Goal: Information Seeking & Learning: Learn about a topic

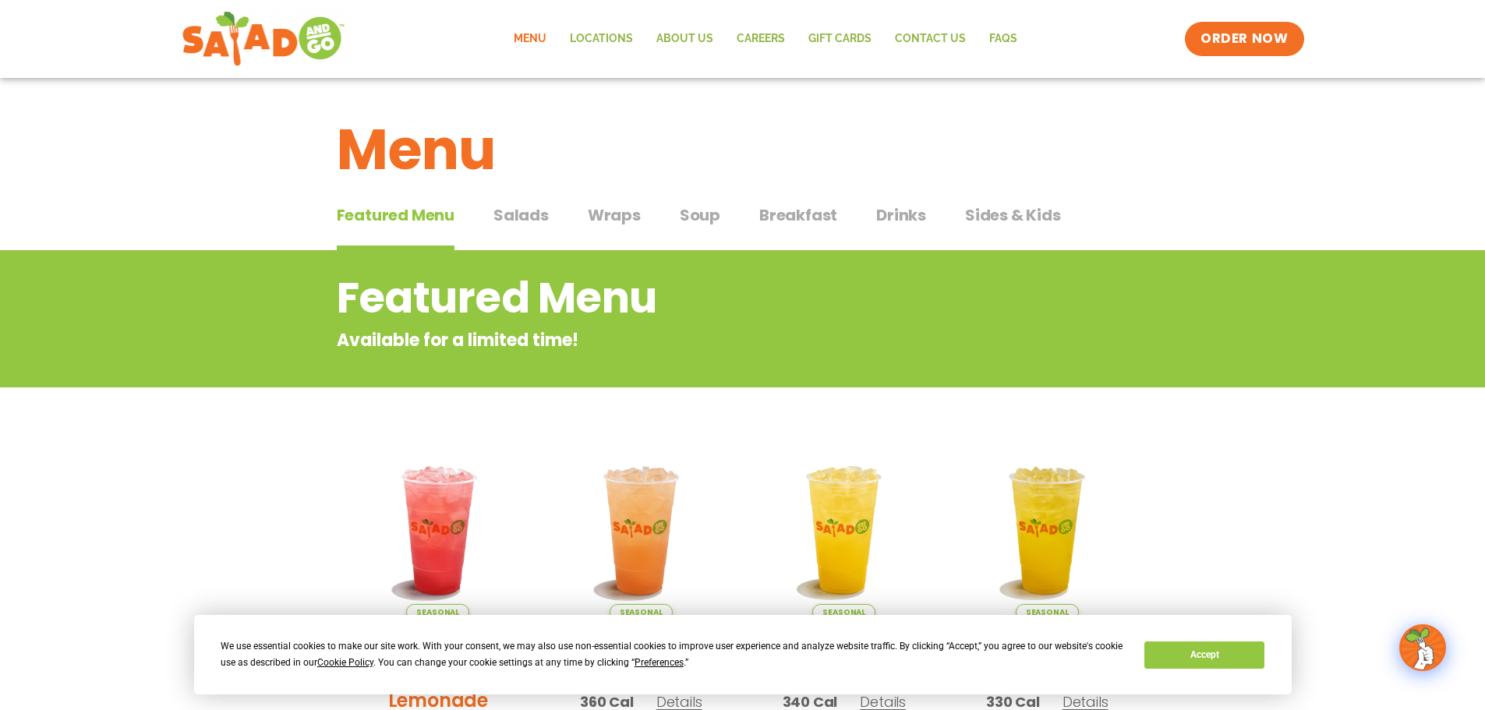
click at [540, 208] on span "Salads" at bounding box center [521, 215] width 55 height 23
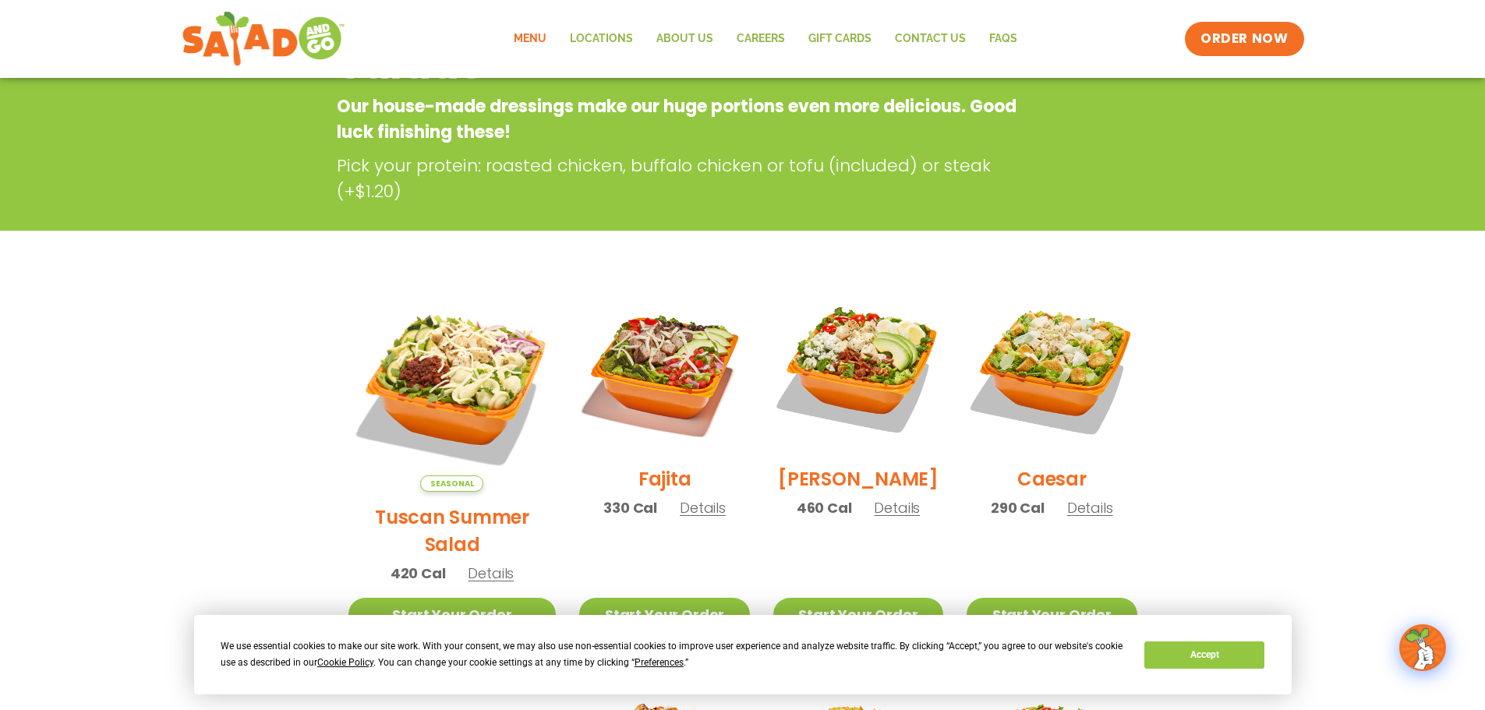
scroll to position [312, 0]
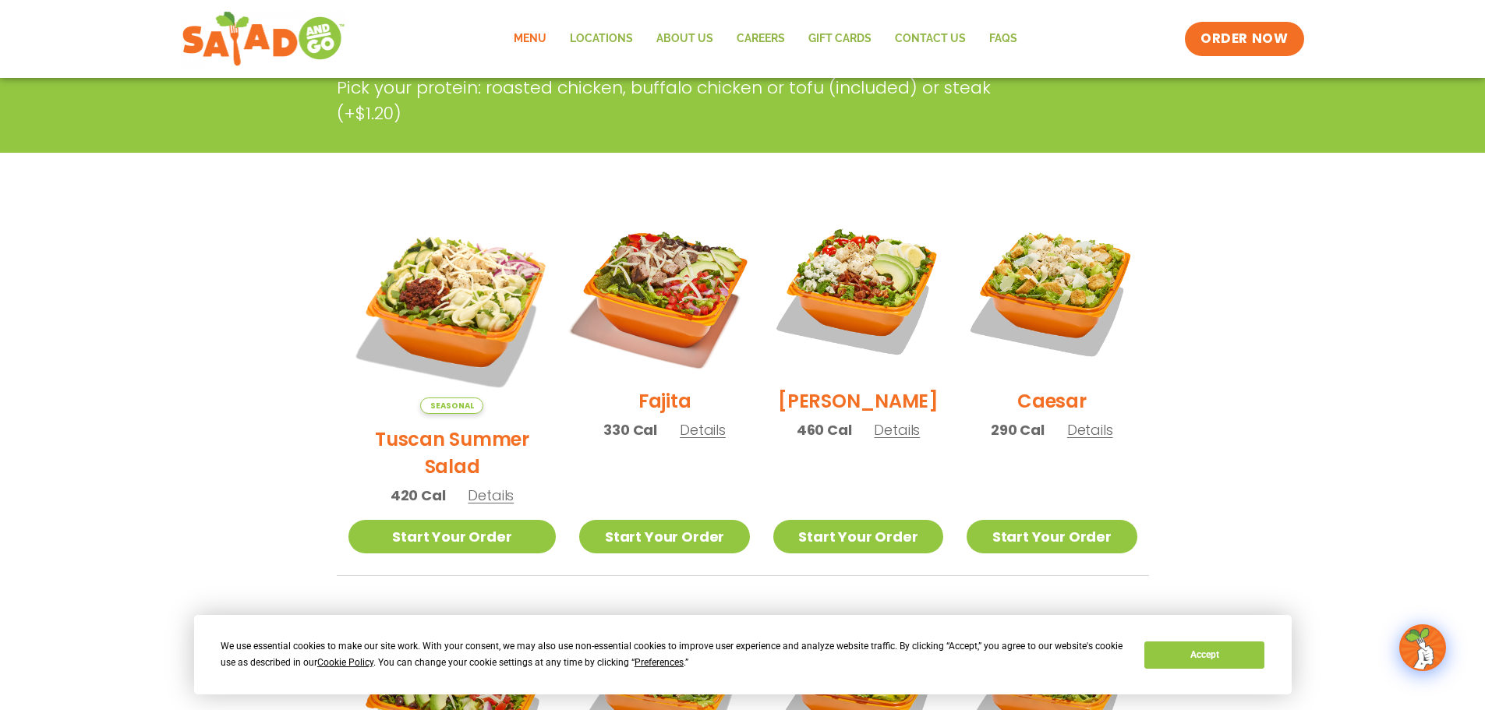
click at [643, 292] on img at bounding box center [665, 291] width 200 height 200
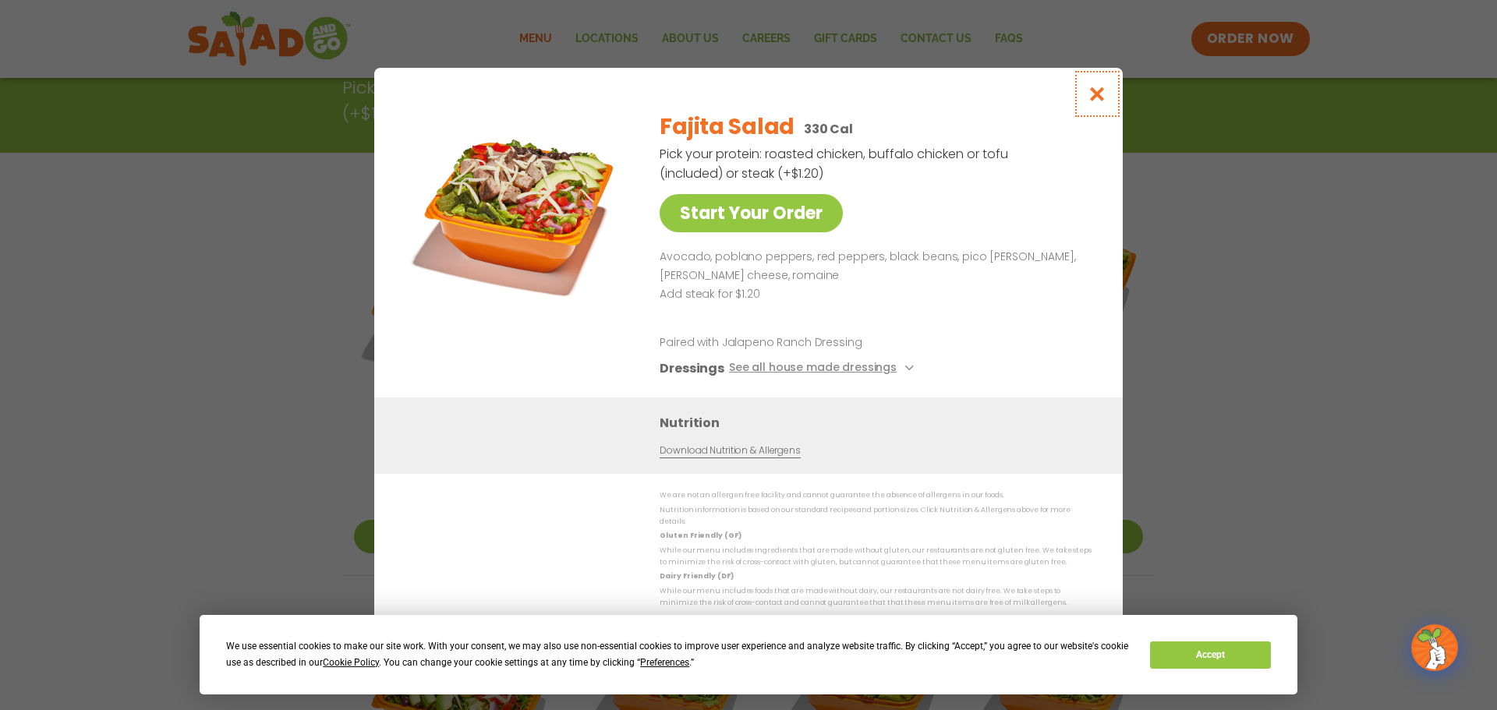
click at [1103, 97] on icon "Close modal" at bounding box center [1097, 94] width 19 height 16
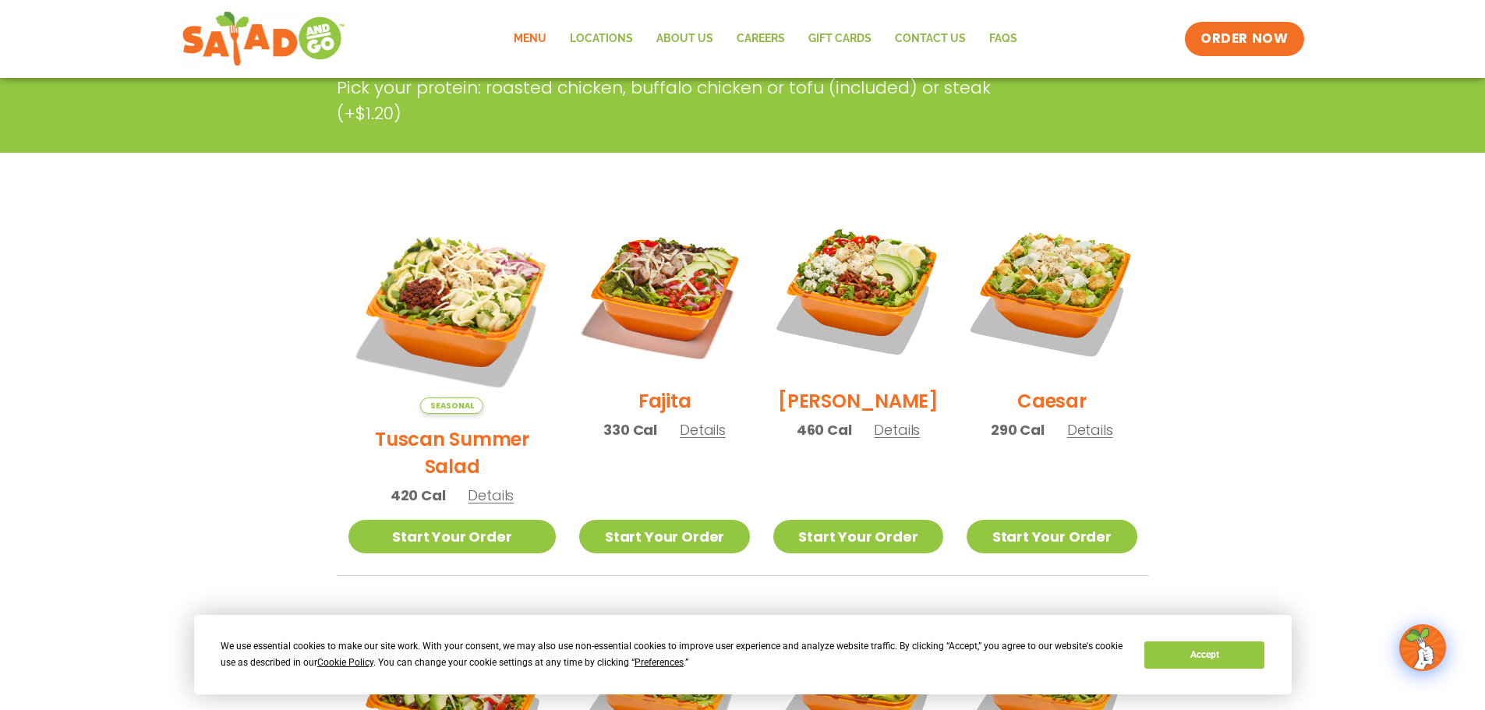
scroll to position [390, 0]
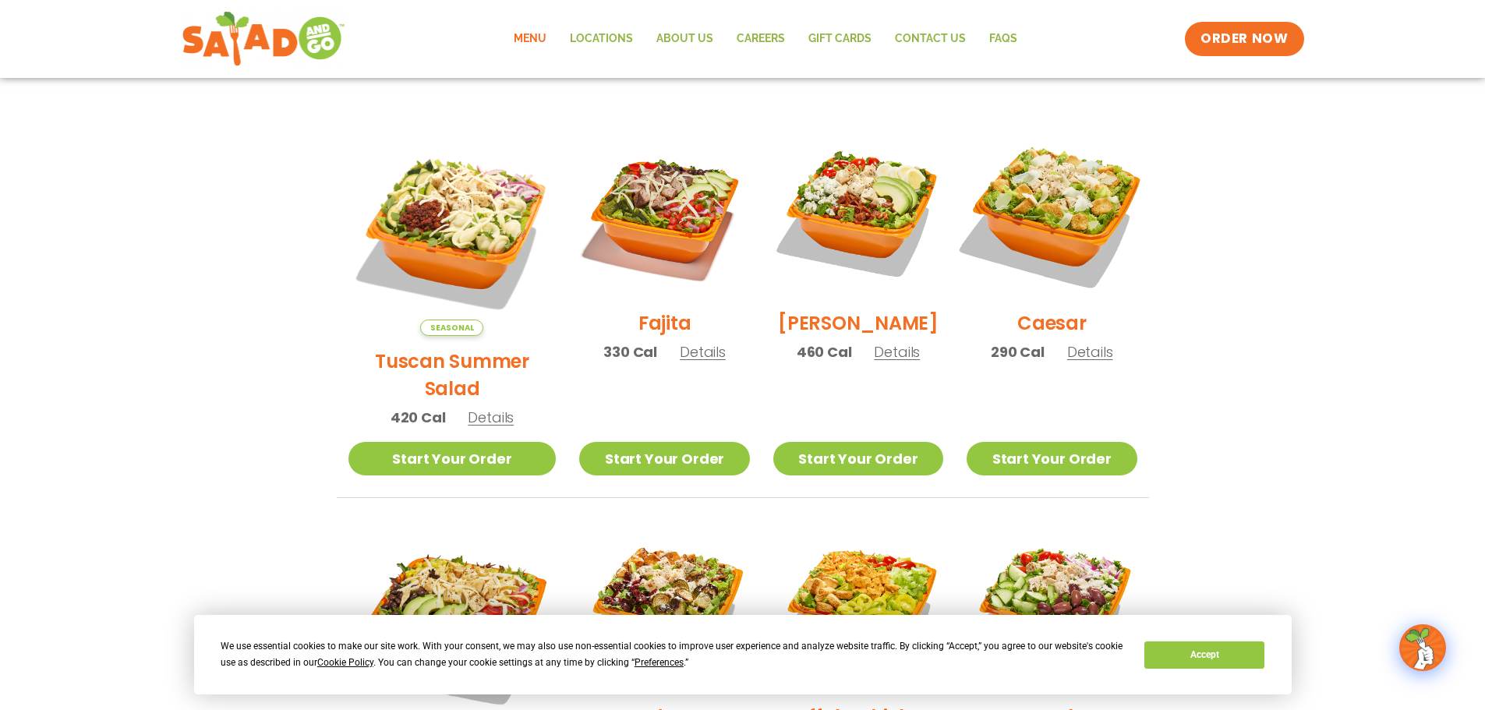
click at [1071, 218] on img at bounding box center [1052, 213] width 200 height 200
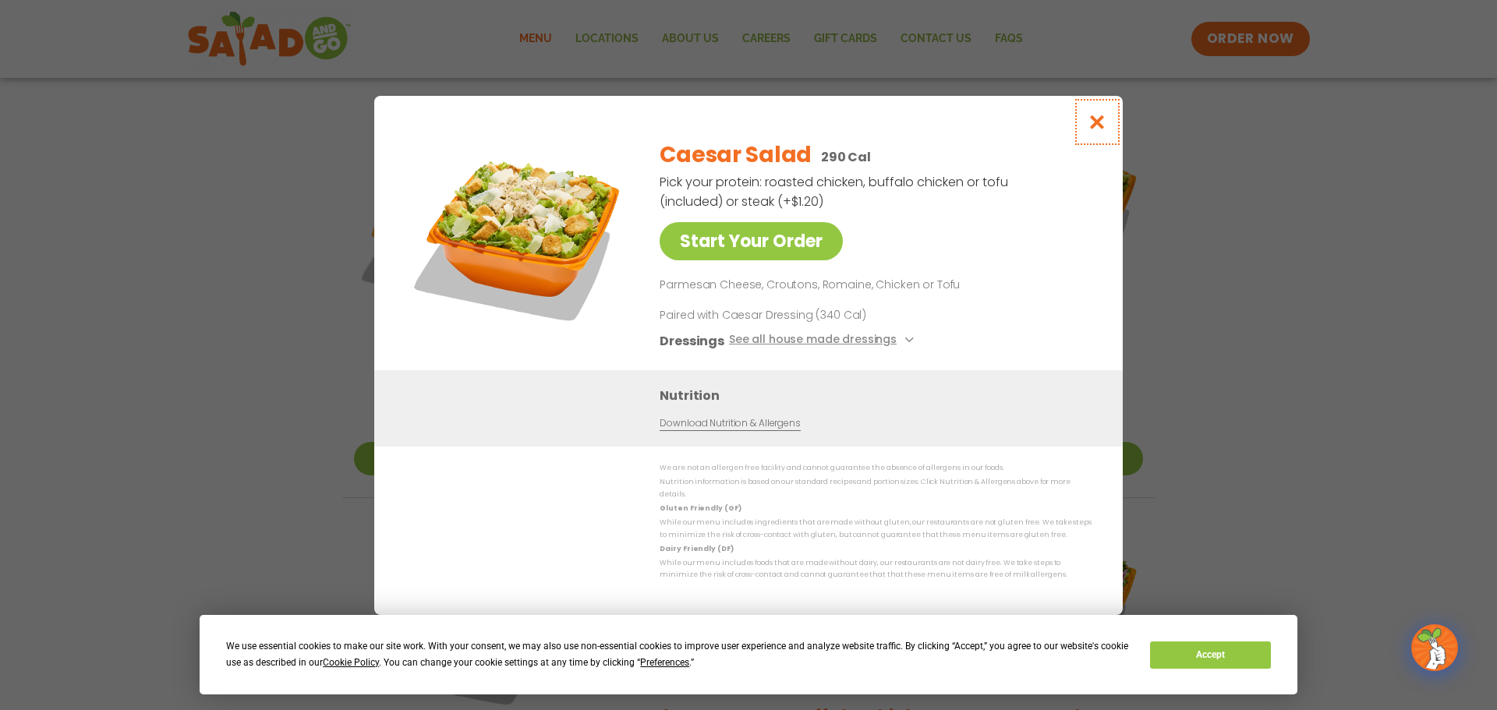
click at [1100, 119] on icon "Close modal" at bounding box center [1097, 122] width 19 height 16
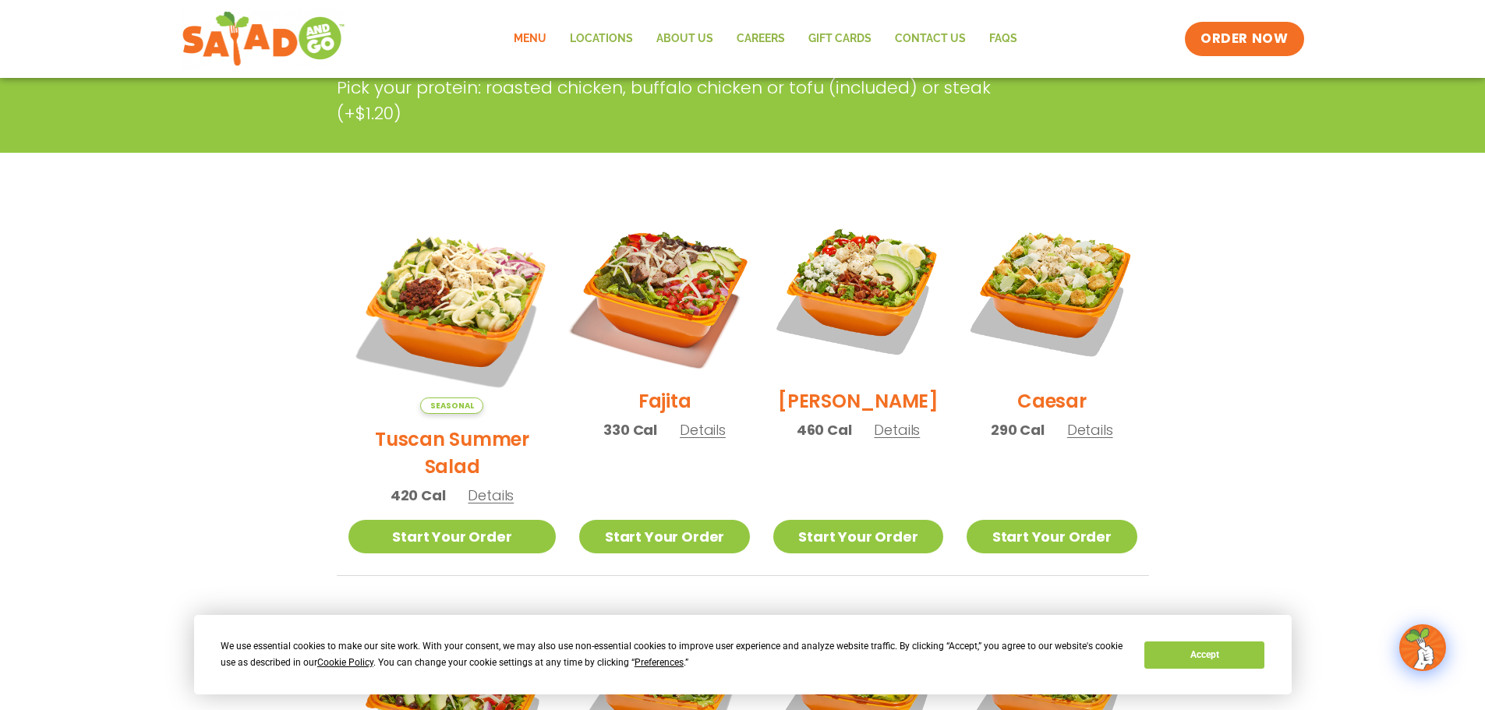
scroll to position [0, 0]
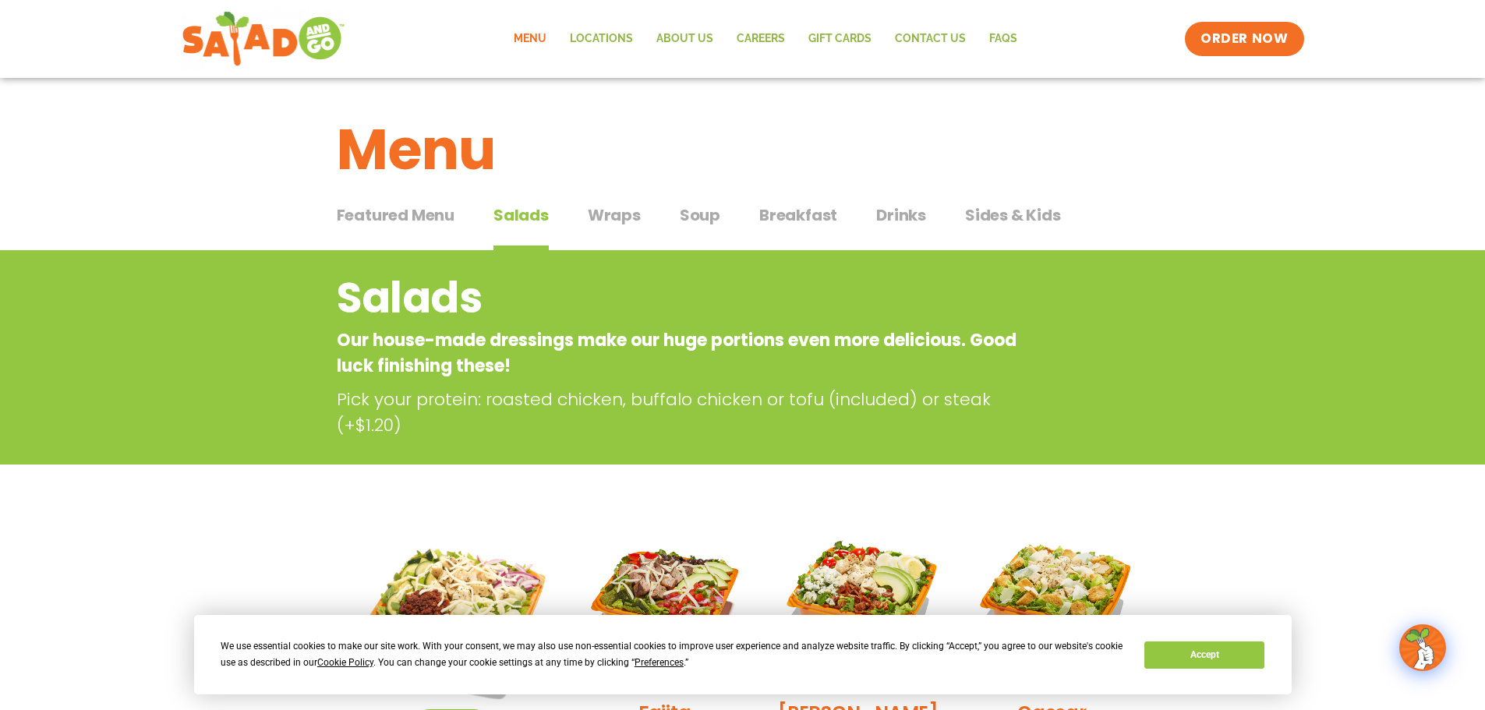
click at [624, 214] on span "Wraps" at bounding box center [614, 215] width 53 height 23
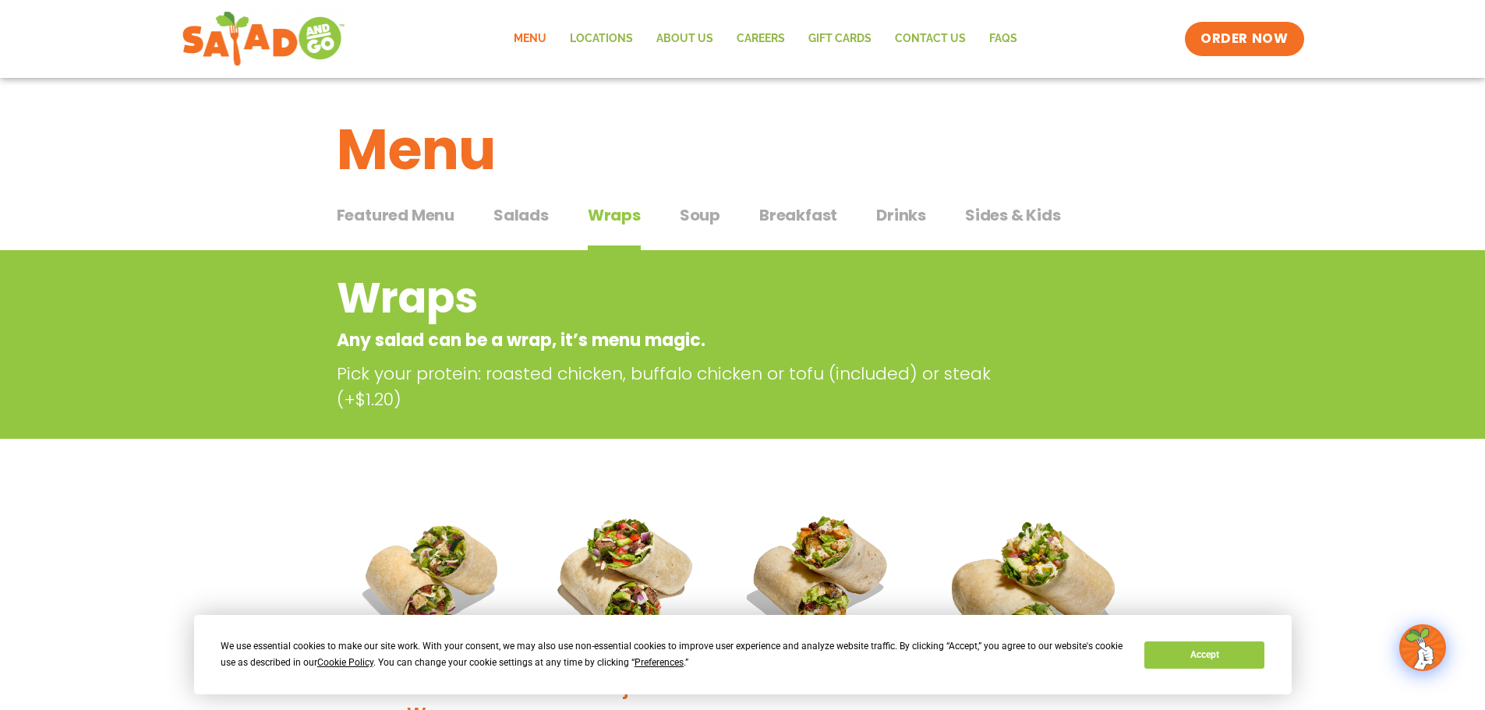
click at [700, 214] on span "Soup" at bounding box center [700, 215] width 41 height 23
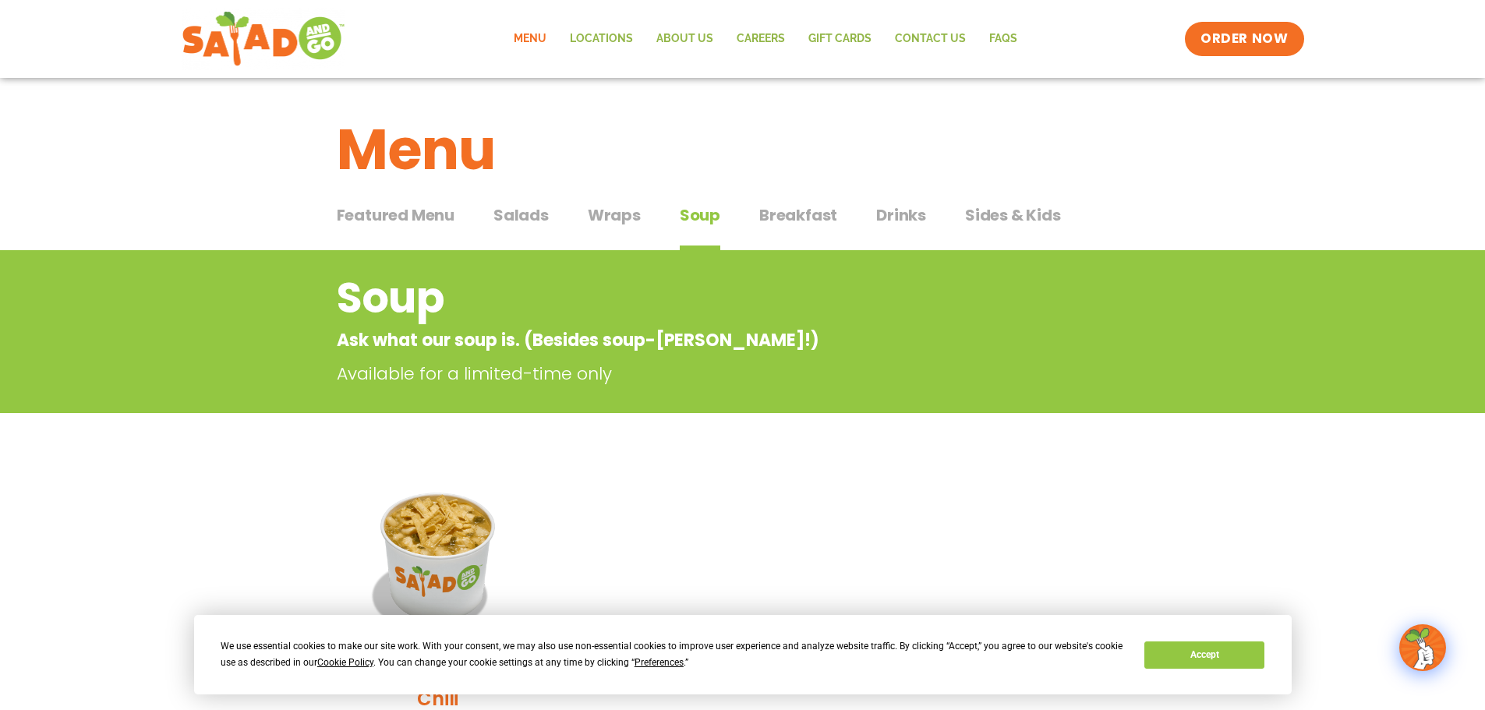
click at [794, 207] on span "Breakfast" at bounding box center [798, 215] width 78 height 23
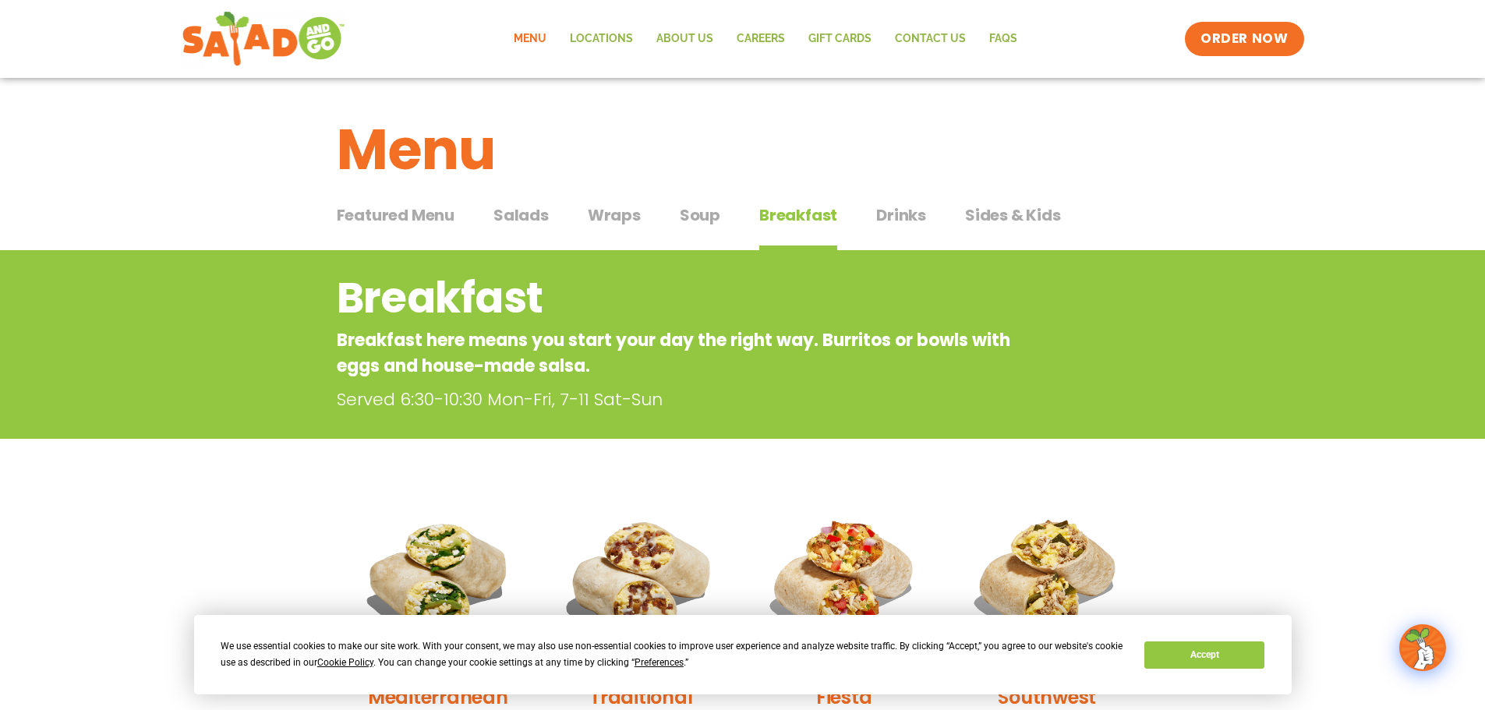
click at [885, 220] on span "Drinks" at bounding box center [901, 215] width 50 height 23
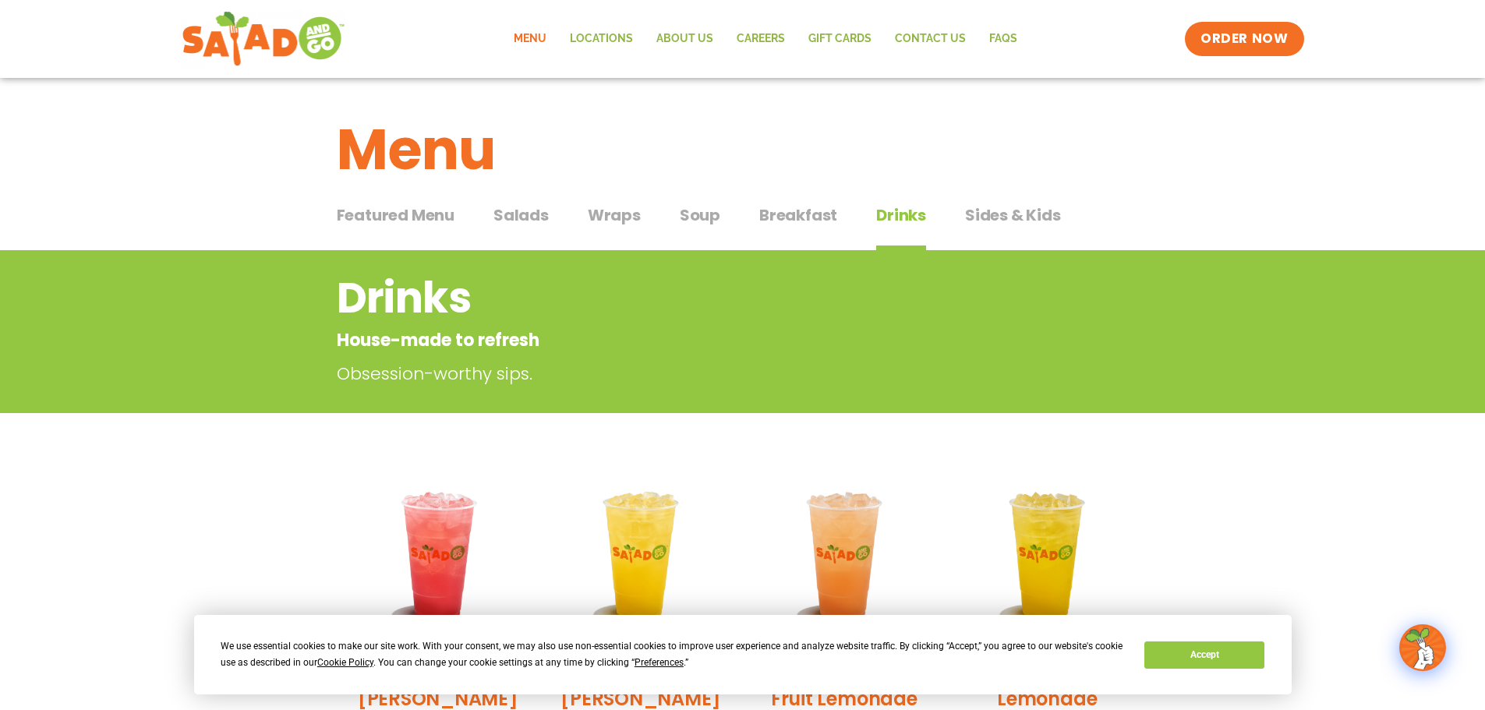
click at [1006, 225] on span "Sides & Kids" at bounding box center [1013, 215] width 96 height 23
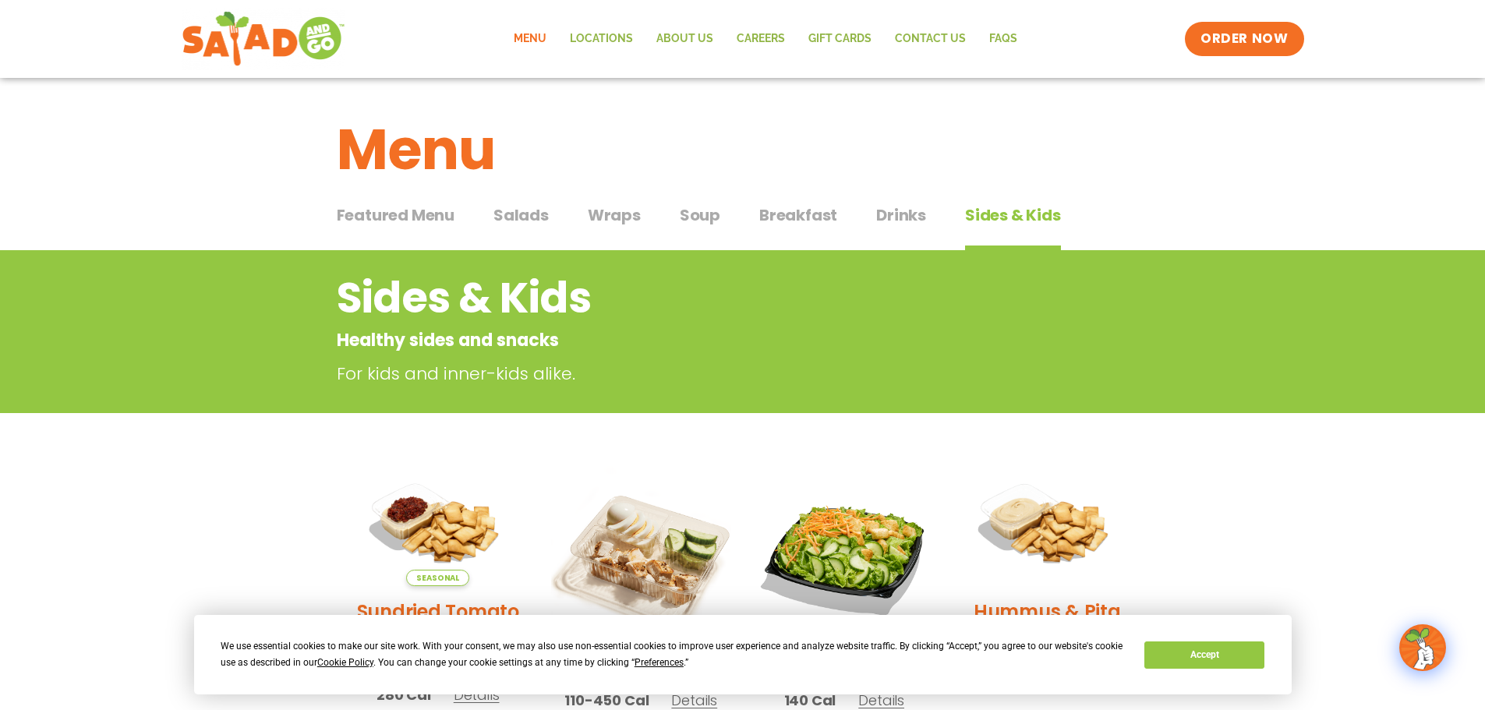
click at [436, 219] on span "Featured Menu" at bounding box center [396, 215] width 118 height 23
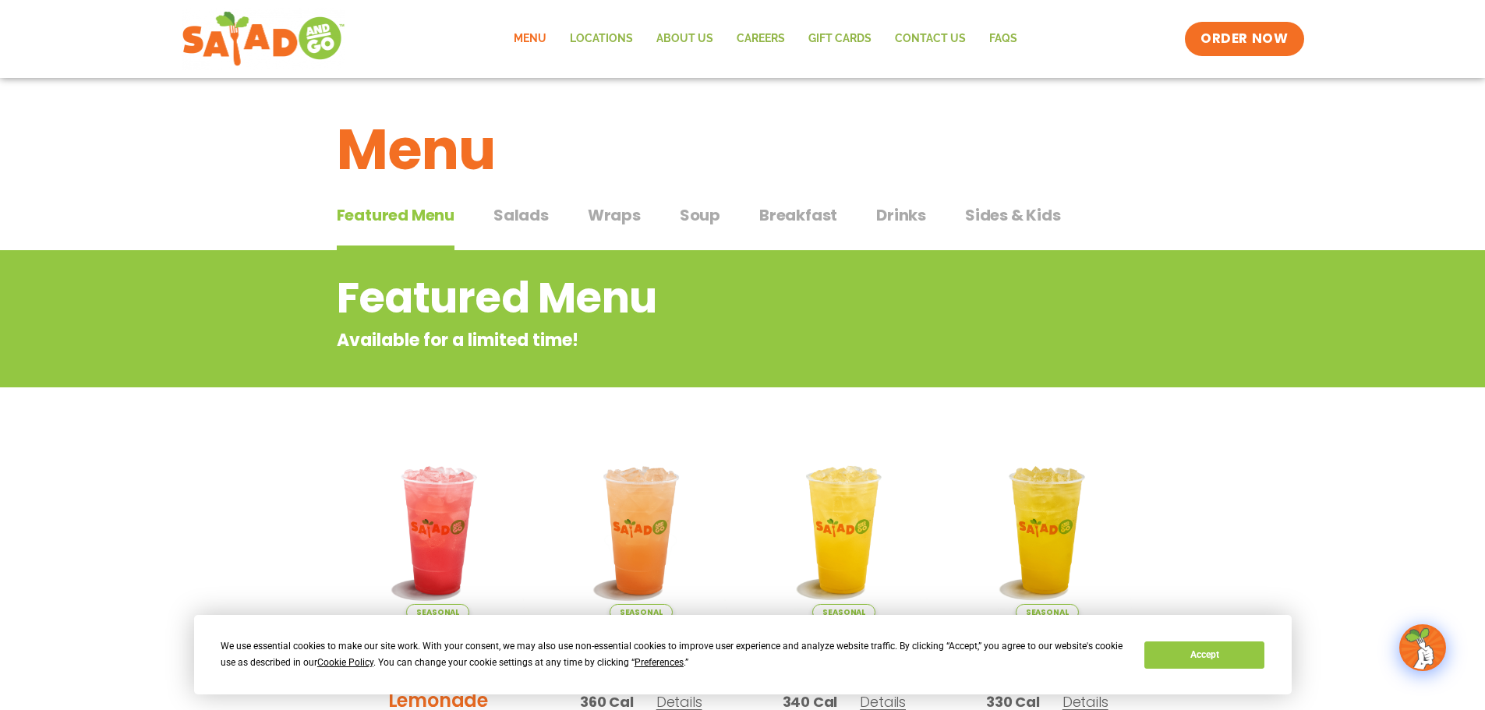
click at [699, 218] on span "Soup" at bounding box center [700, 215] width 41 height 23
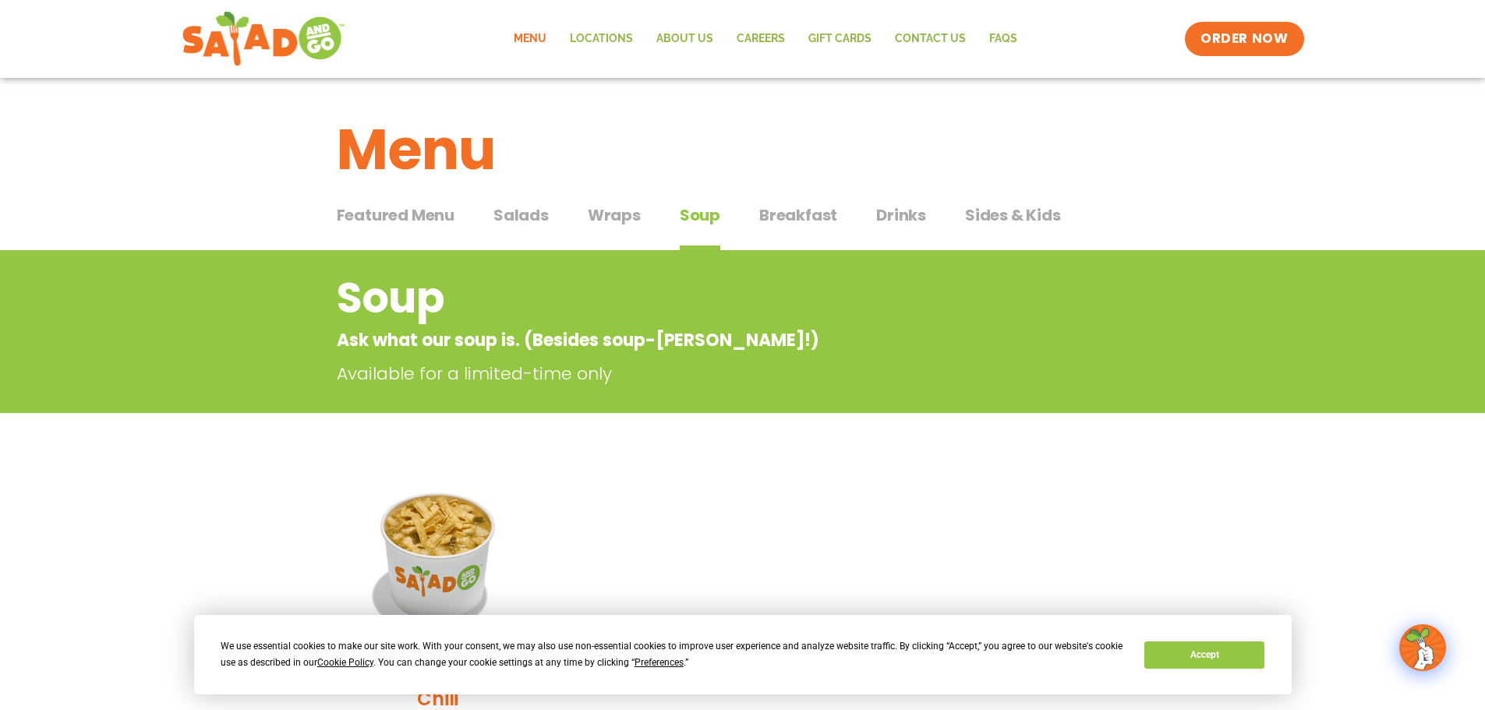
scroll to position [312, 0]
